Goal: Transaction & Acquisition: Purchase product/service

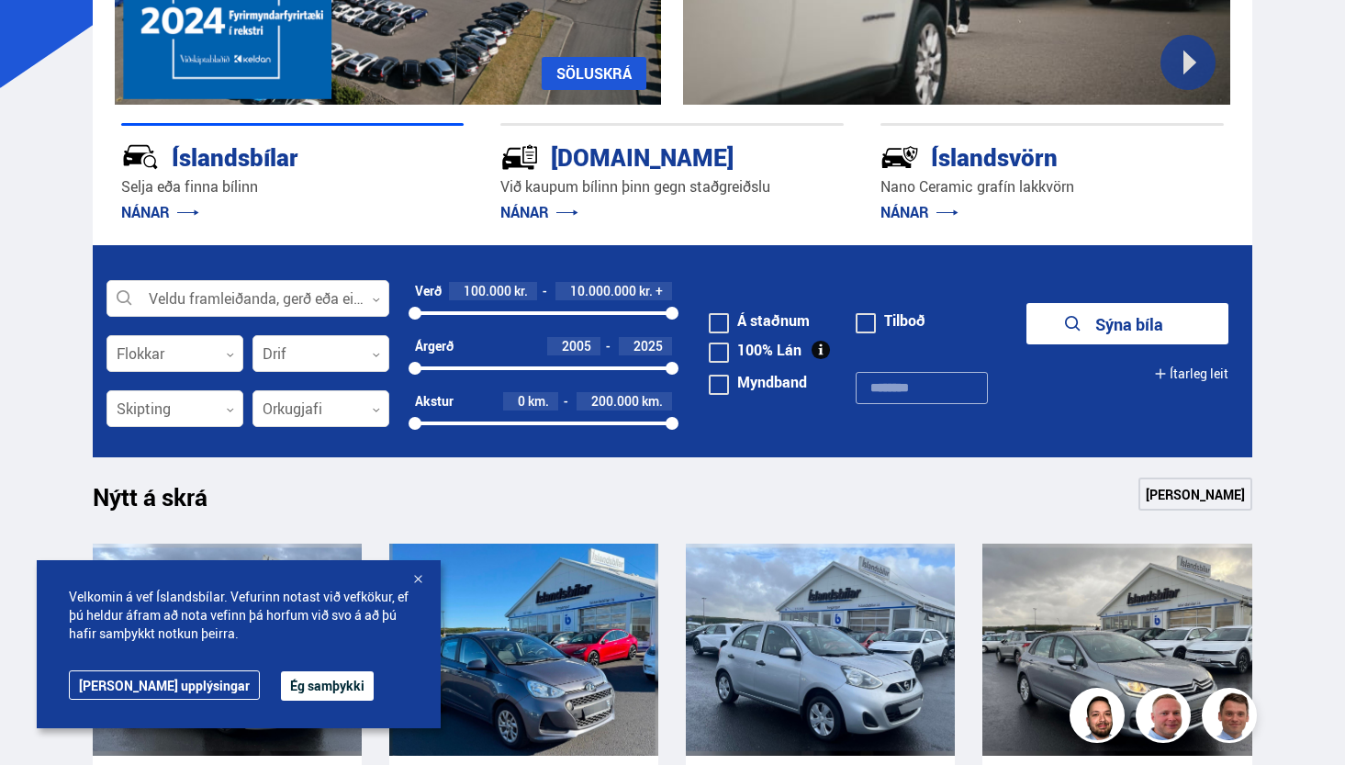
scroll to position [339, 0]
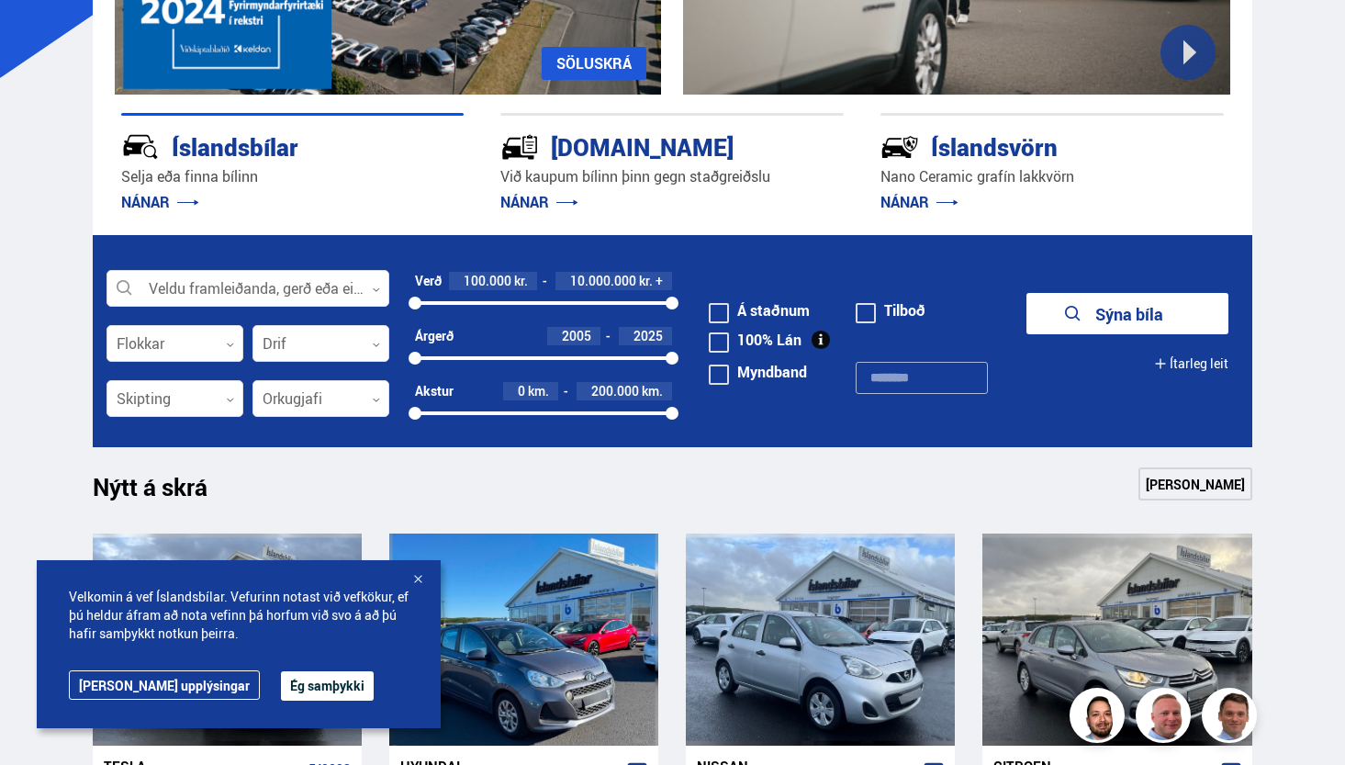
click at [420, 579] on div at bounding box center [418, 580] width 18 height 18
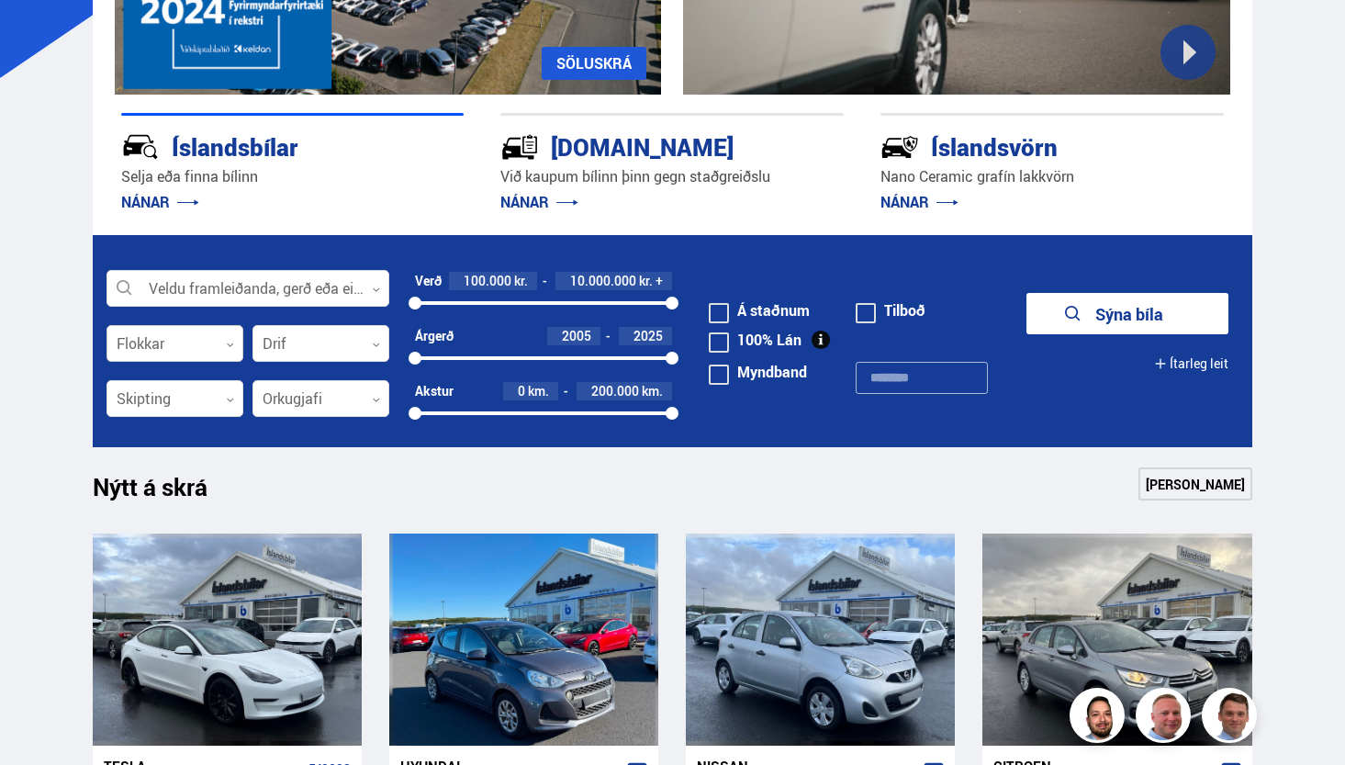
click at [175, 351] on div at bounding box center [175, 344] width 137 height 37
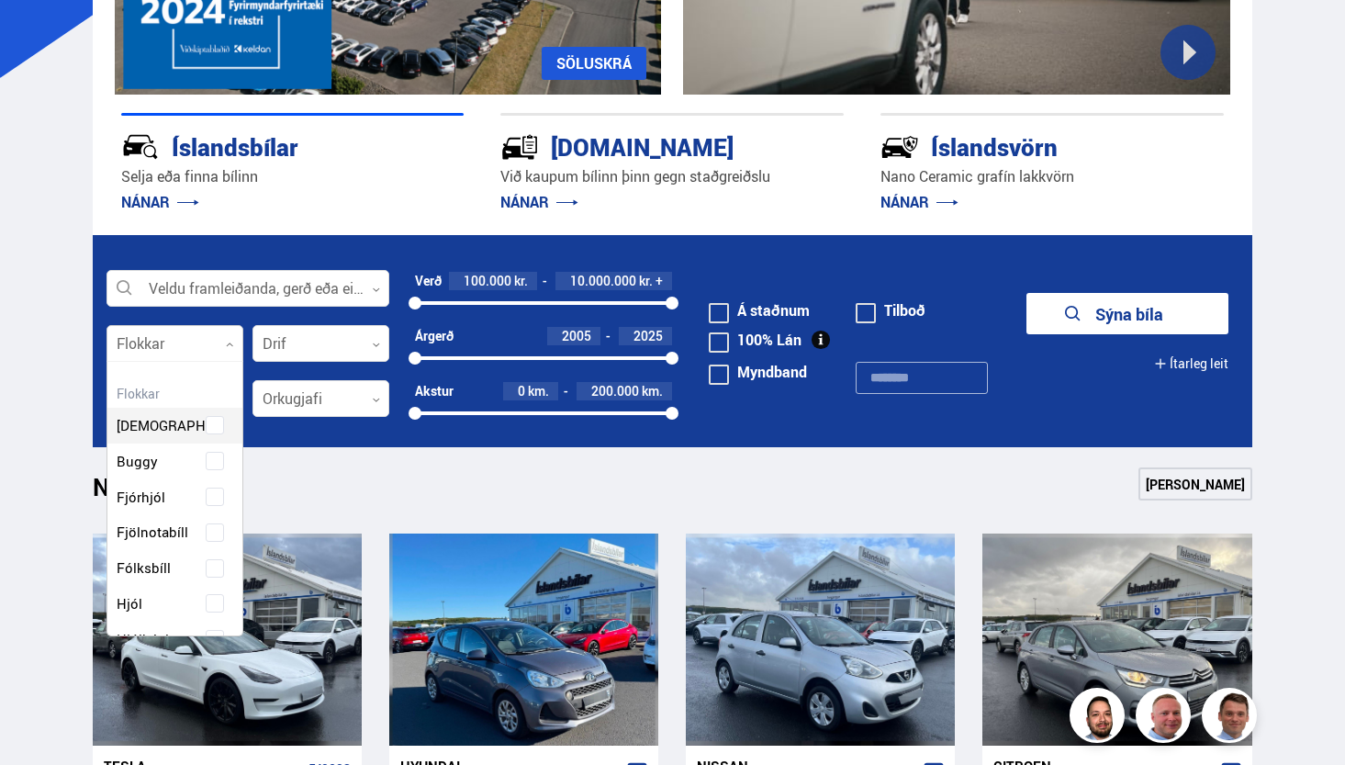
scroll to position [274, 130]
click at [175, 351] on div at bounding box center [175, 344] width 137 height 37
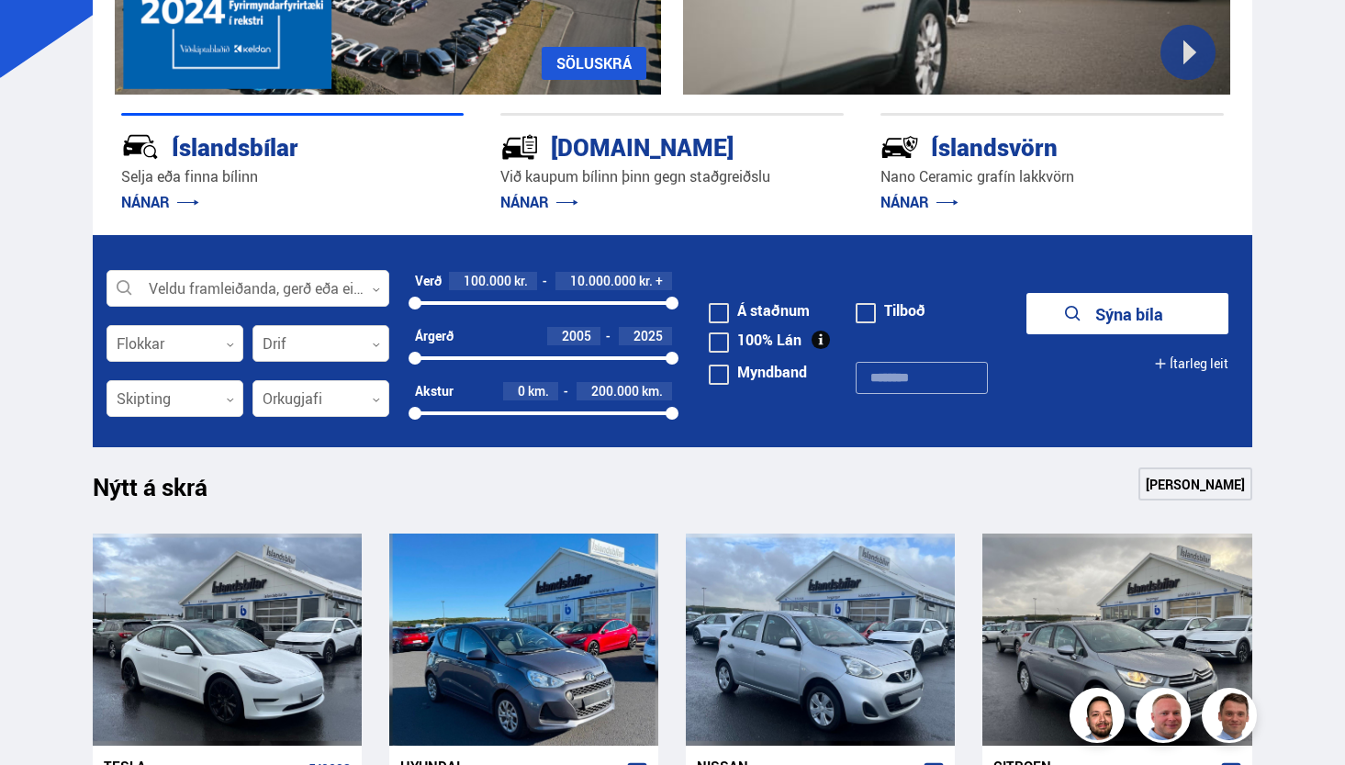
click at [287, 346] on div at bounding box center [321, 344] width 137 height 37
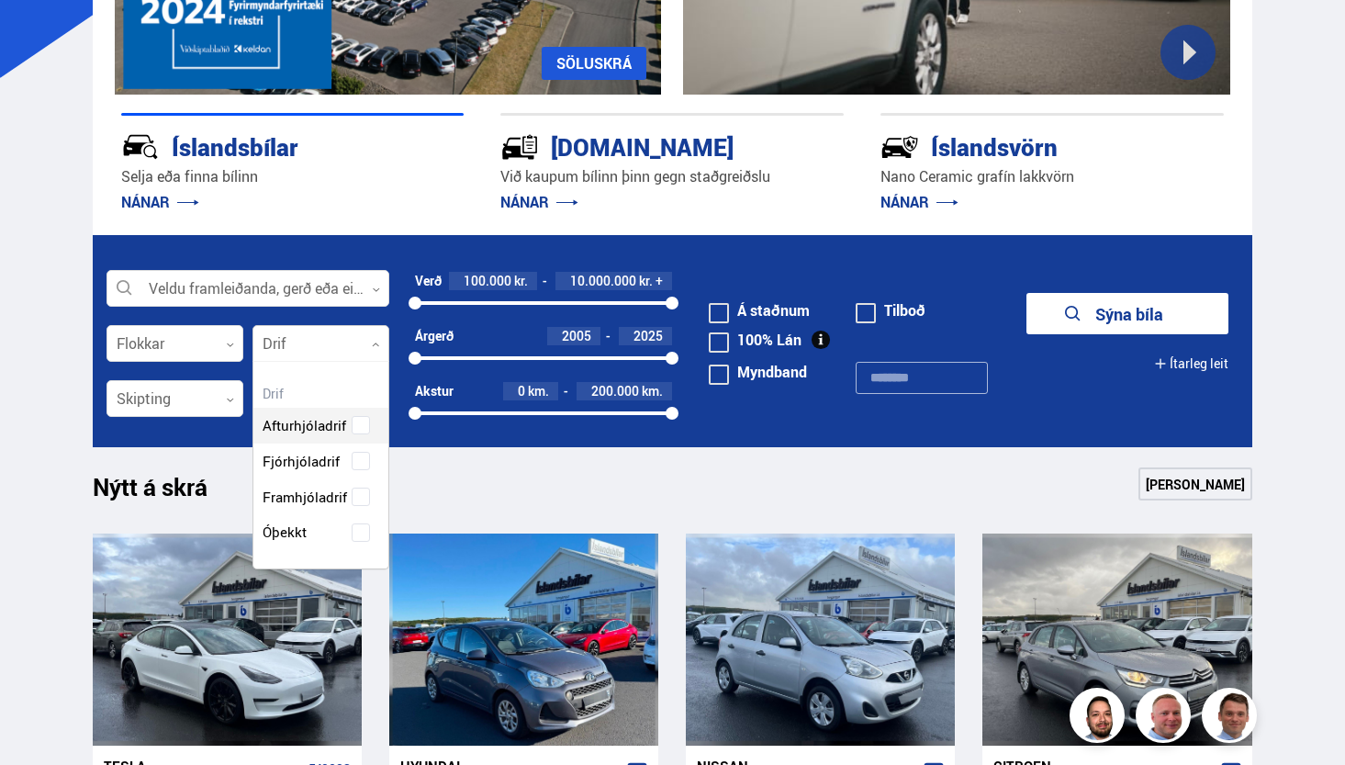
scroll to position [203, 135]
click at [287, 346] on div at bounding box center [321, 344] width 137 height 37
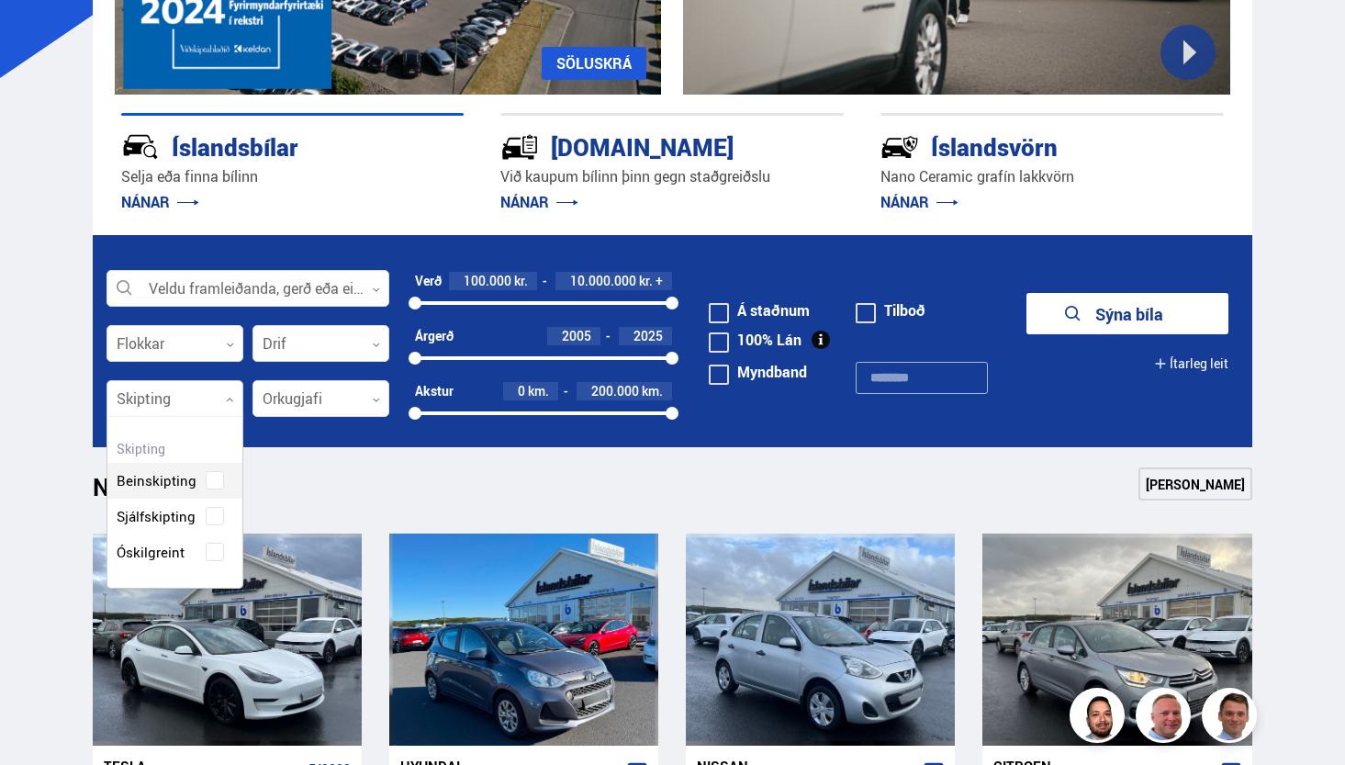
click at [227, 398] on icon at bounding box center [230, 400] width 8 height 8
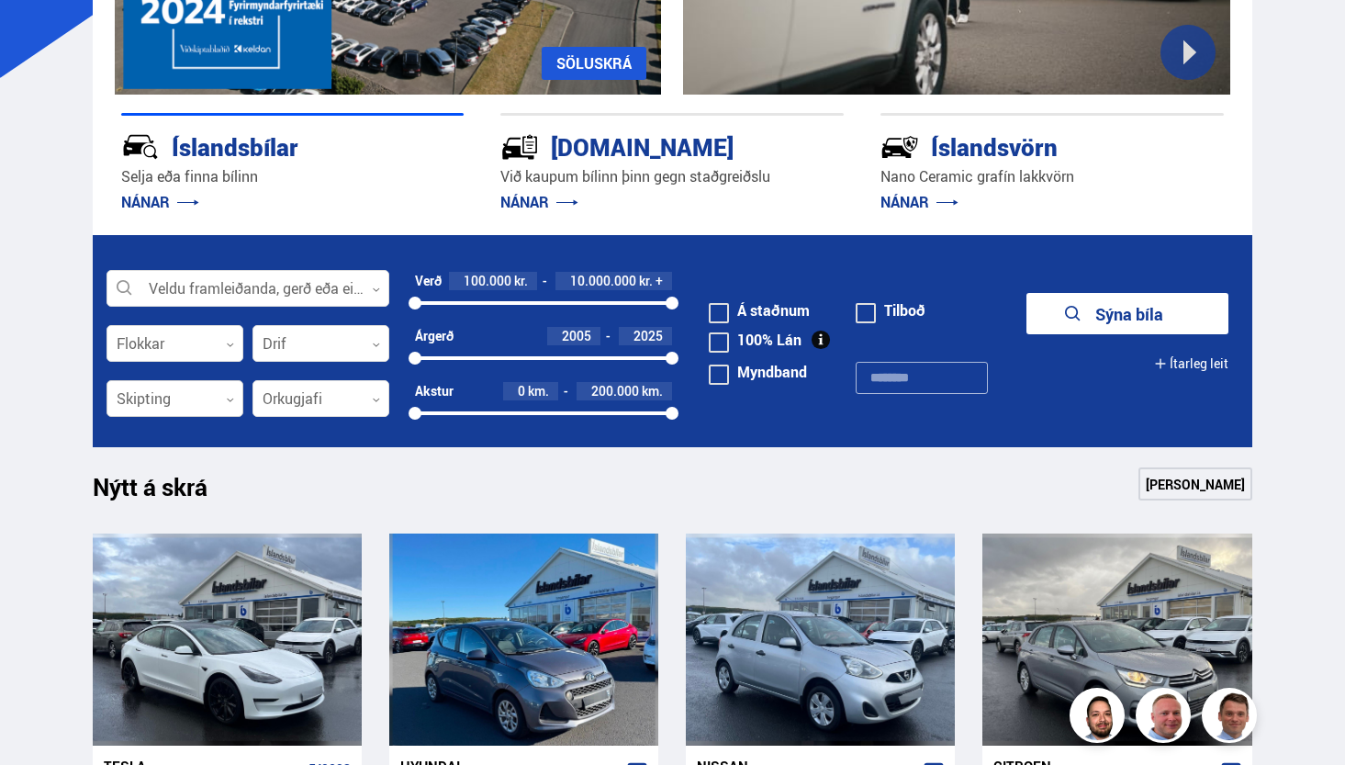
click at [227, 398] on icon at bounding box center [230, 400] width 8 height 8
drag, startPoint x: 669, startPoint y: 305, endPoint x: 622, endPoint y: 314, distance: 48.6
click at [622, 314] on div "Verð 100.000 kr. 8.100.000 kr. + 100000 8061434" at bounding box center [543, 299] width 257 height 55
drag, startPoint x: 628, startPoint y: 301, endPoint x: 452, endPoint y: 316, distance: 176.9
click at [452, 316] on div "Verð 100.000 kr. 1.500.000 kr. 100000 1520363" at bounding box center [543, 299] width 257 height 55
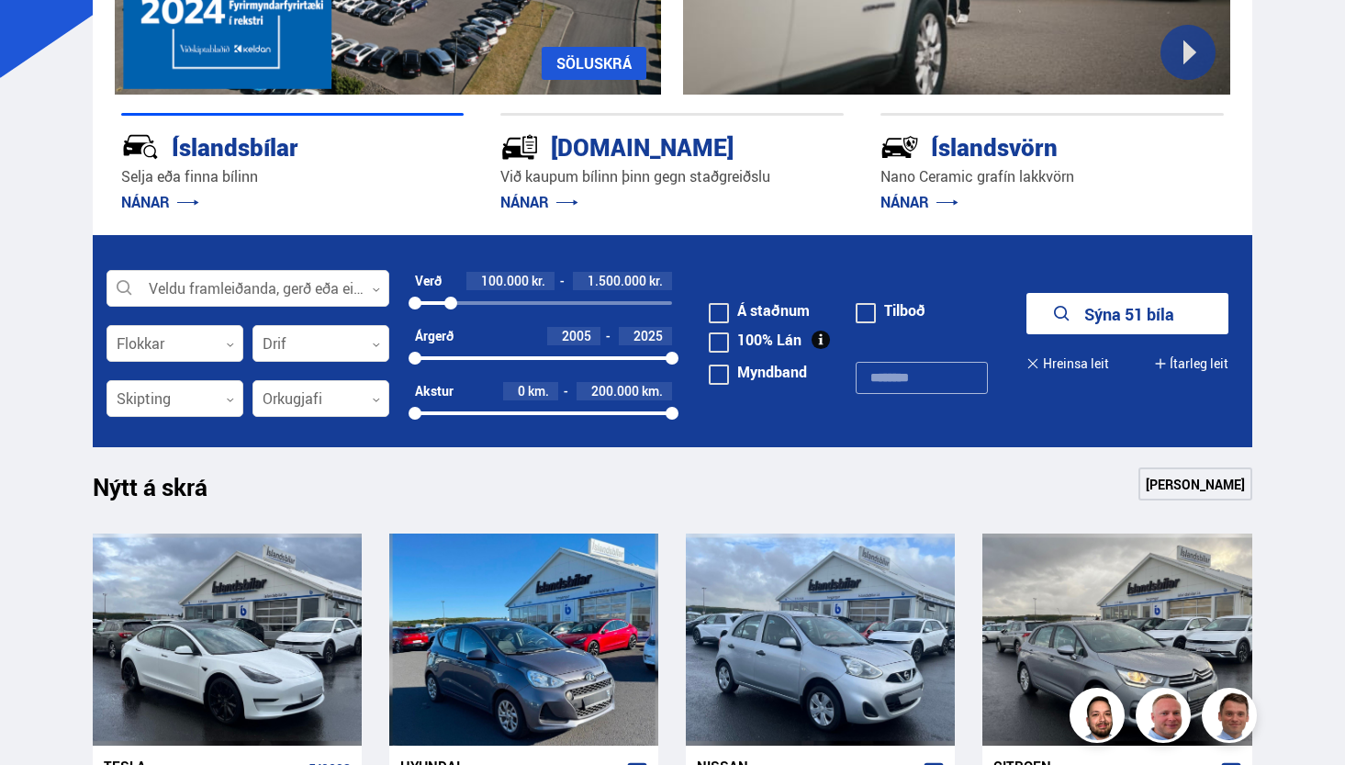
drag, startPoint x: 422, startPoint y: 360, endPoint x: 456, endPoint y: 360, distance: 34.0
click at [467, 359] on div at bounding box center [543, 358] width 257 height 4
drag, startPoint x: 468, startPoint y: 359, endPoint x: 549, endPoint y: 352, distance: 81.1
click at [549, 352] on div at bounding box center [549, 358] width 13 height 13
drag, startPoint x: 672, startPoint y: 414, endPoint x: 642, endPoint y: 409, distance: 30.8
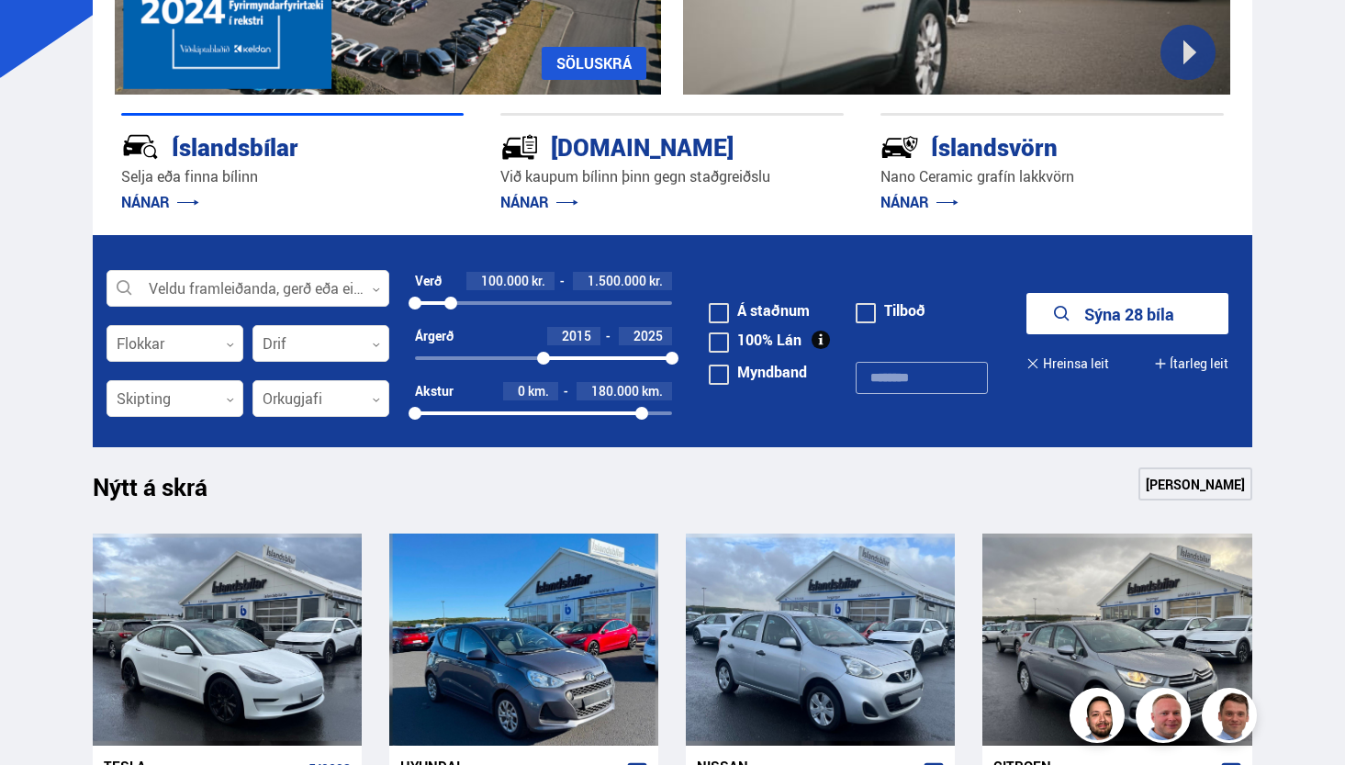
click at [642, 409] on div at bounding box center [641, 413] width 13 height 13
click at [1079, 331] on button "Sýna 21 bíla" at bounding box center [1128, 313] width 202 height 41
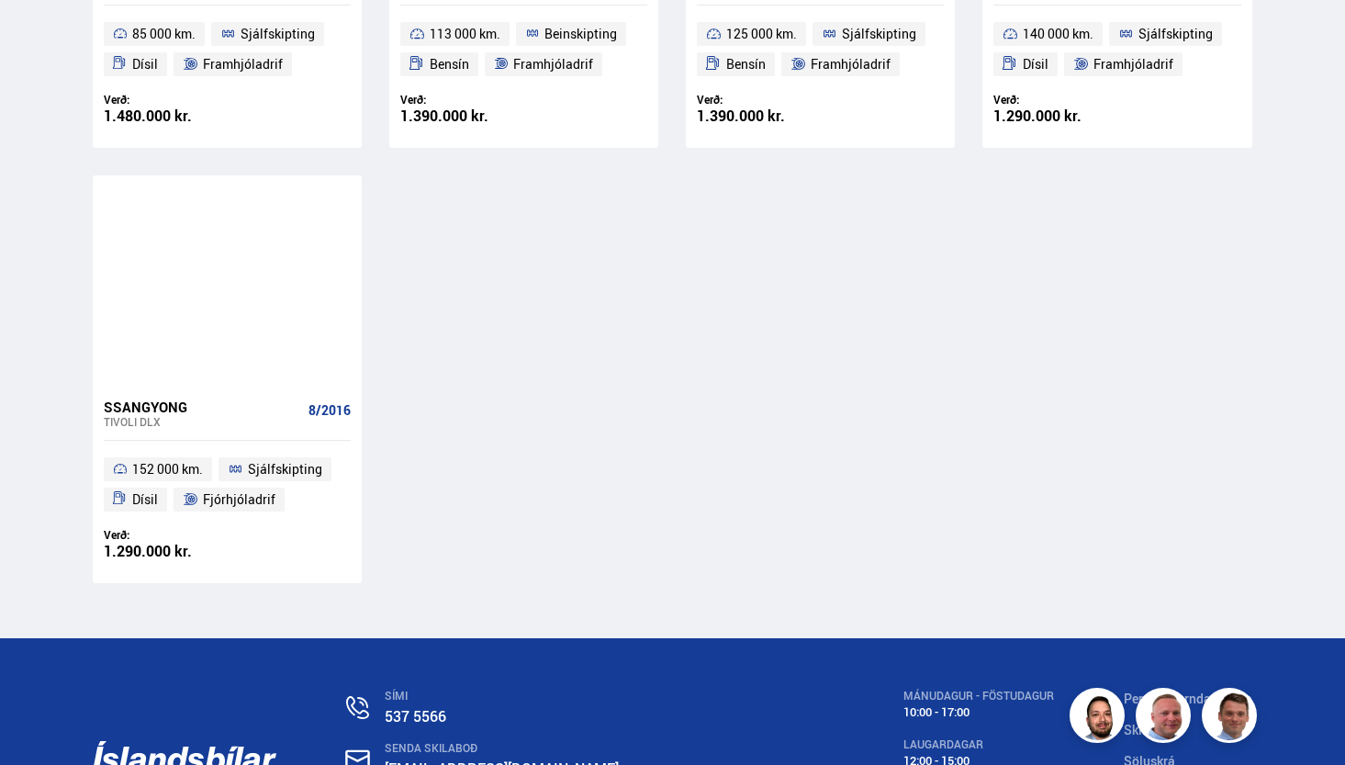
scroll to position [2474, 0]
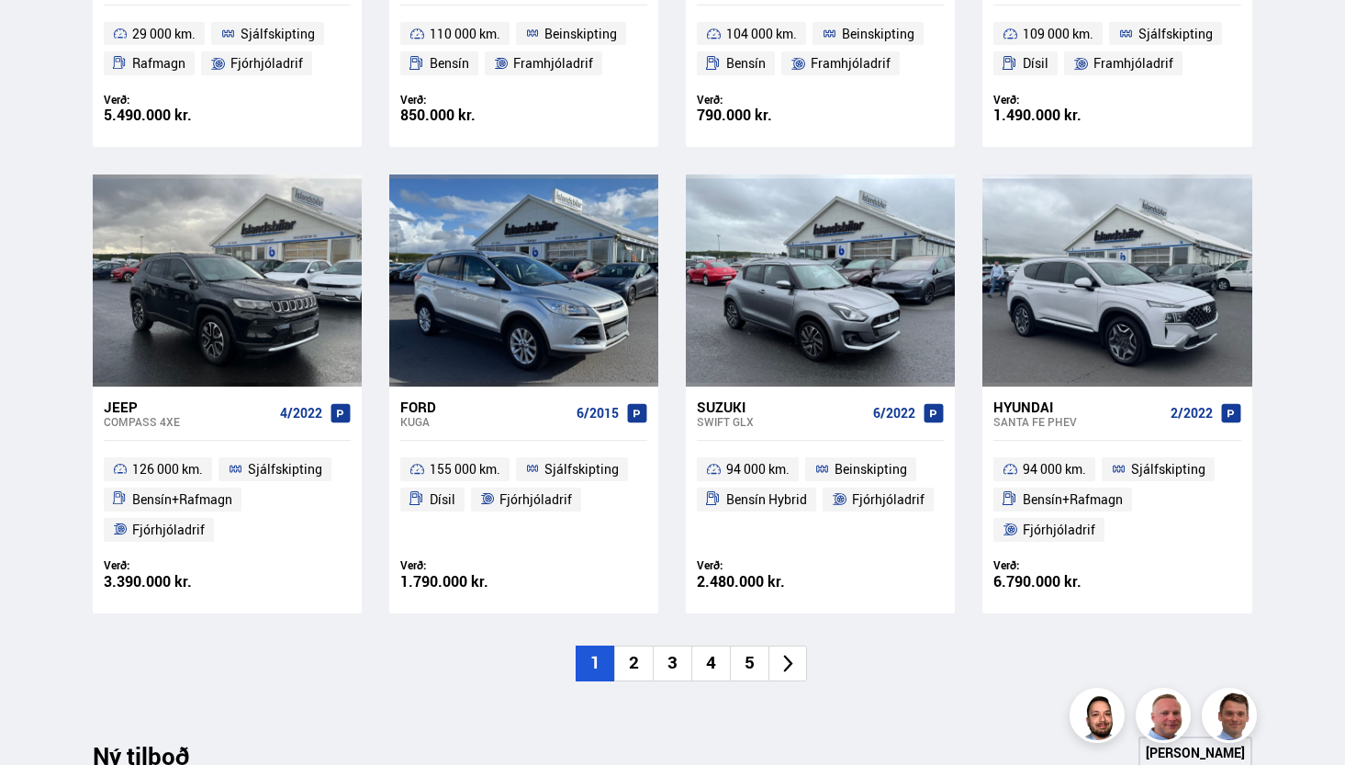
scroll to position [1139, 0]
